Goal: Communication & Community: Answer question/provide support

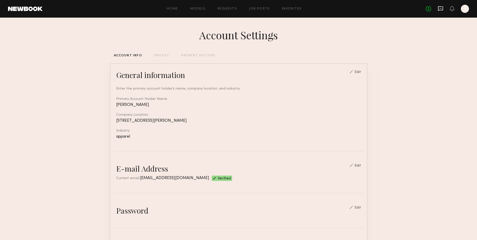
click at [442, 9] on icon at bounding box center [440, 9] width 6 height 6
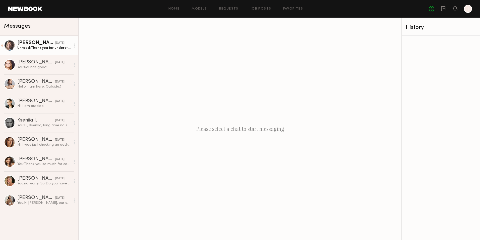
click at [49, 48] on div "Unread: Thank you for understanding! I can come at 11am [DATE] does that work f…" at bounding box center [44, 47] width 54 height 5
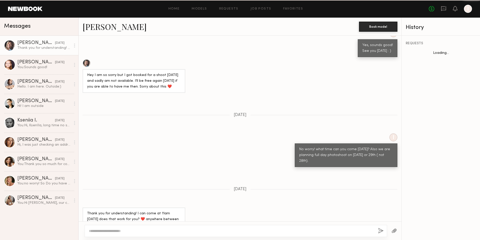
scroll to position [429, 0]
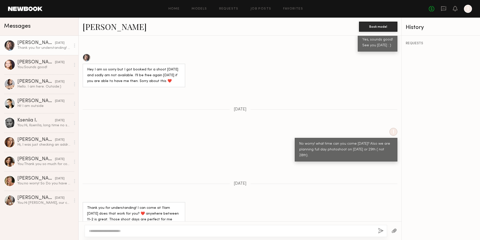
click at [138, 233] on div at bounding box center [236, 231] width 303 height 12
click at [138, 229] on textarea at bounding box center [231, 230] width 285 height 5
type textarea "*"
type textarea "**********"
click at [381, 228] on button "button" at bounding box center [381, 231] width 6 height 6
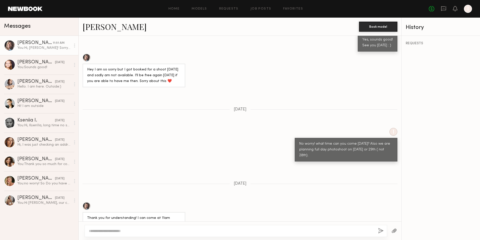
scroll to position [543, 0]
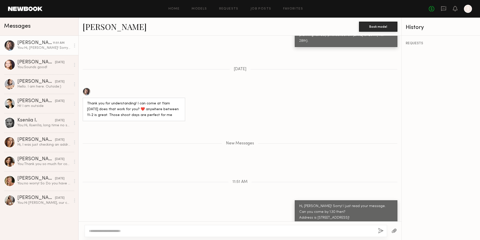
click at [211, 107] on div "Thank you for understanding! I can come at 11am [DATE] does that work for you? …" at bounding box center [240, 104] width 323 height 34
click at [316, 110] on div "Thank you for understanding! I can come at 11am [DATE] does that work for you? …" at bounding box center [240, 104] width 323 height 34
click at [352, 227] on div at bounding box center [236, 231] width 303 height 12
click at [350, 233] on div at bounding box center [236, 231] width 303 height 12
click at [349, 231] on textarea at bounding box center [231, 230] width 285 height 5
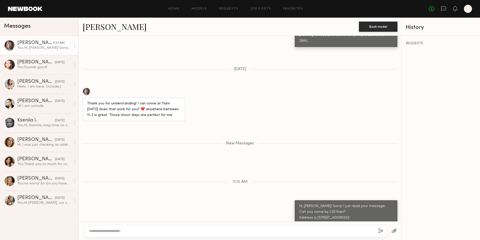
click at [348, 229] on textarea at bounding box center [231, 230] width 285 height 5
click at [31, 44] on div "[PERSON_NAME]" at bounding box center [34, 42] width 35 height 5
click at [26, 64] on div "[PERSON_NAME]" at bounding box center [36, 62] width 38 height 5
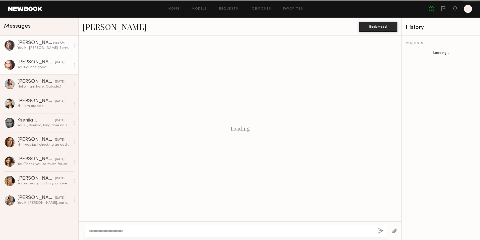
scroll to position [108, 0]
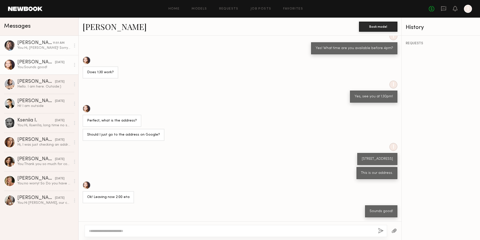
click at [33, 46] on div "You: Hi, [PERSON_NAME]! Sorry! I just read your message. Can you come by 1:30 t…" at bounding box center [44, 47] width 54 height 5
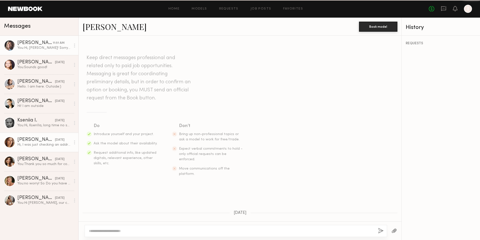
scroll to position [504, 0]
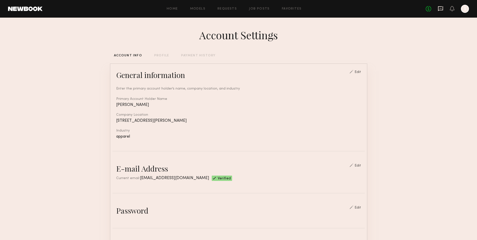
click at [442, 8] on icon at bounding box center [440, 9] width 6 height 6
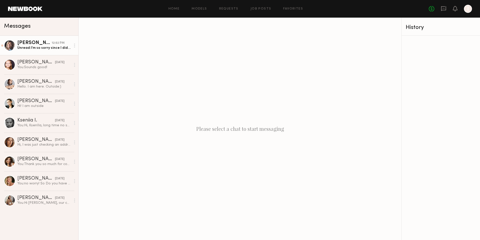
click at [53, 47] on div "Unread: I’m so sorry since I didn’t hear back I figured you didn’t need me toda…" at bounding box center [44, 47] width 54 height 5
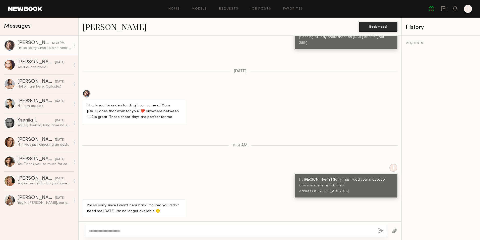
scroll to position [305, 0]
click at [138, 232] on textarea at bounding box center [231, 230] width 285 height 5
click at [181, 230] on textarea at bounding box center [231, 230] width 285 height 5
